Goal: Task Accomplishment & Management: Manage account settings

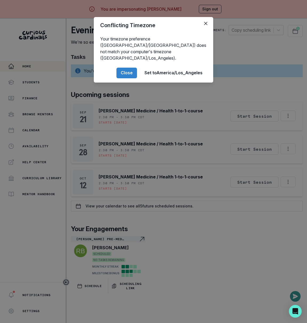
click at [42, 109] on div "Conflicting Timezone Your timezone preference (America/[GEOGRAPHIC_DATA]) does …" at bounding box center [153, 161] width 307 height 323
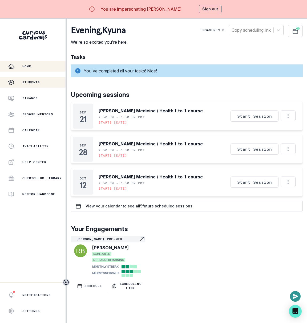
click at [39, 85] on div "Students" at bounding box center [37, 82] width 58 height 6
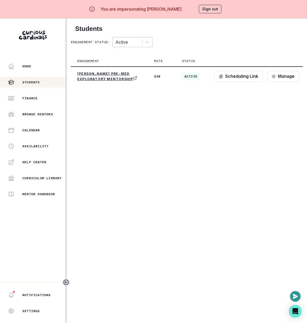
click at [141, 37] on div "Active" at bounding box center [133, 42] width 40 height 10
click at [134, 45] on div at bounding box center [127, 41] width 24 height 7
click at [39, 69] on div "Home" at bounding box center [37, 66] width 58 height 6
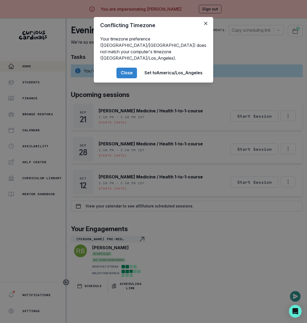
click at [162, 185] on div "Conflicting Timezone Your timezone preference (America/[GEOGRAPHIC_DATA]) does …" at bounding box center [153, 161] width 307 height 323
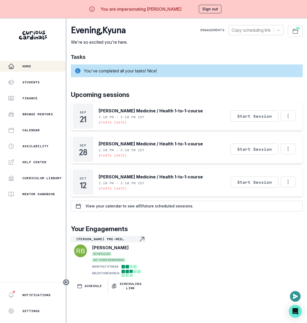
scroll to position [18, 0]
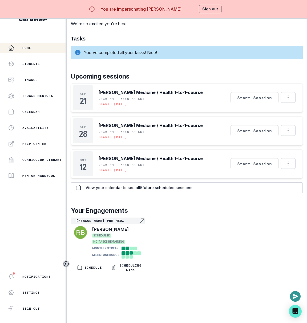
click at [207, 11] on button "Sign out" at bounding box center [210, 9] width 23 height 9
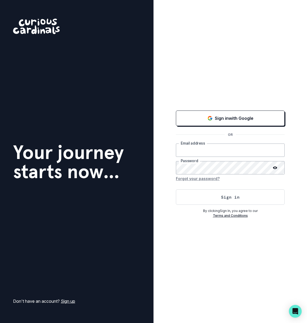
type input "[EMAIL_ADDRESS][DOMAIN_NAME]"
